Goal: Information Seeking & Learning: Learn about a topic

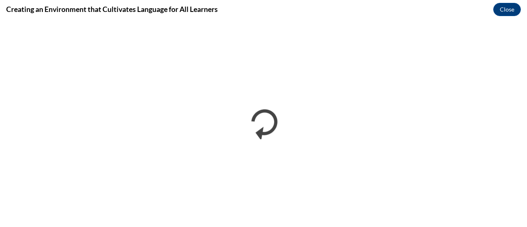
click at [0, 7] on div "Creating an Environment that Cultivates Language for All Learners Close" at bounding box center [263, 9] width 527 height 19
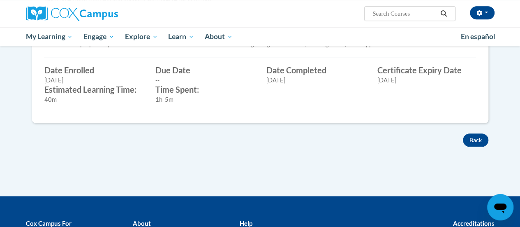
scroll to position [364, 0]
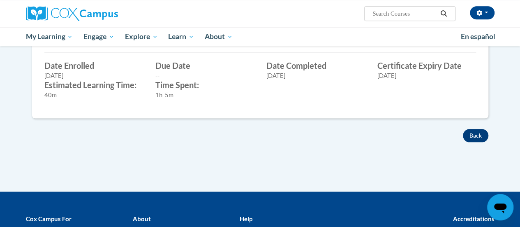
click at [472, 137] on button "Back" at bounding box center [476, 135] width 26 height 13
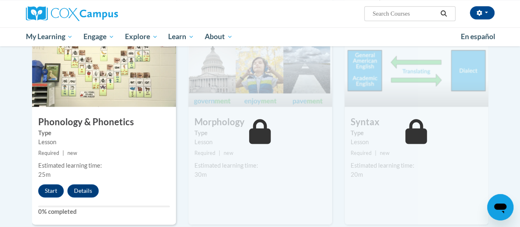
scroll to position [450, 0]
click at [485, 136] on div "Type Lesson" at bounding box center [417, 137] width 144 height 18
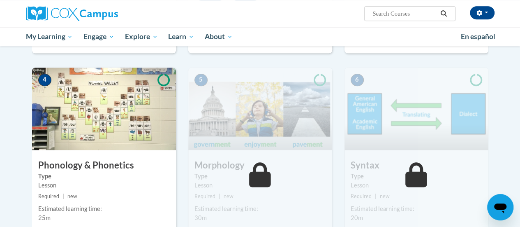
scroll to position [406, 0]
